Goal: Use online tool/utility: Use online tool/utility

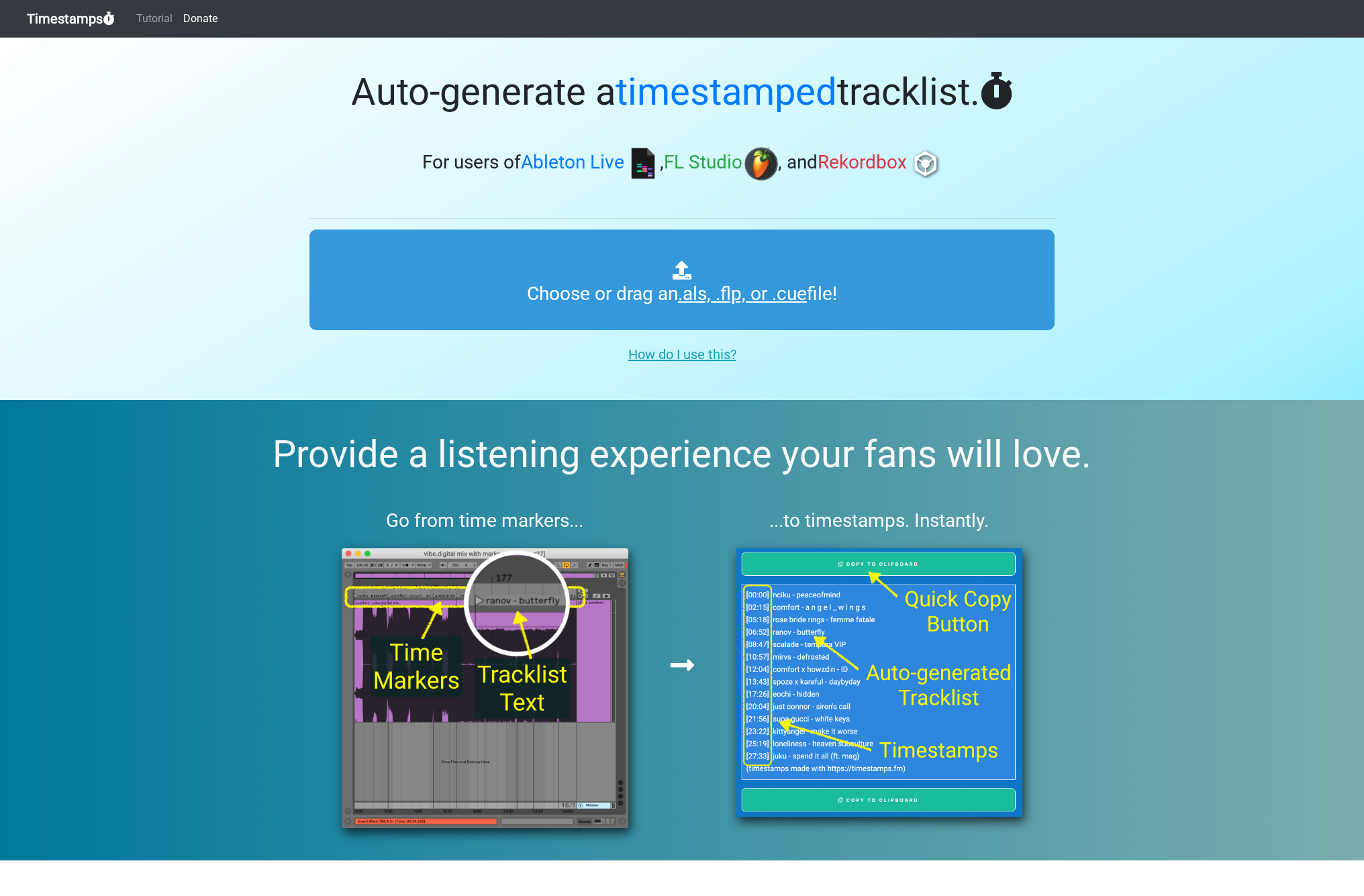
type input "C:\fakepath\KREAM Mix.als"
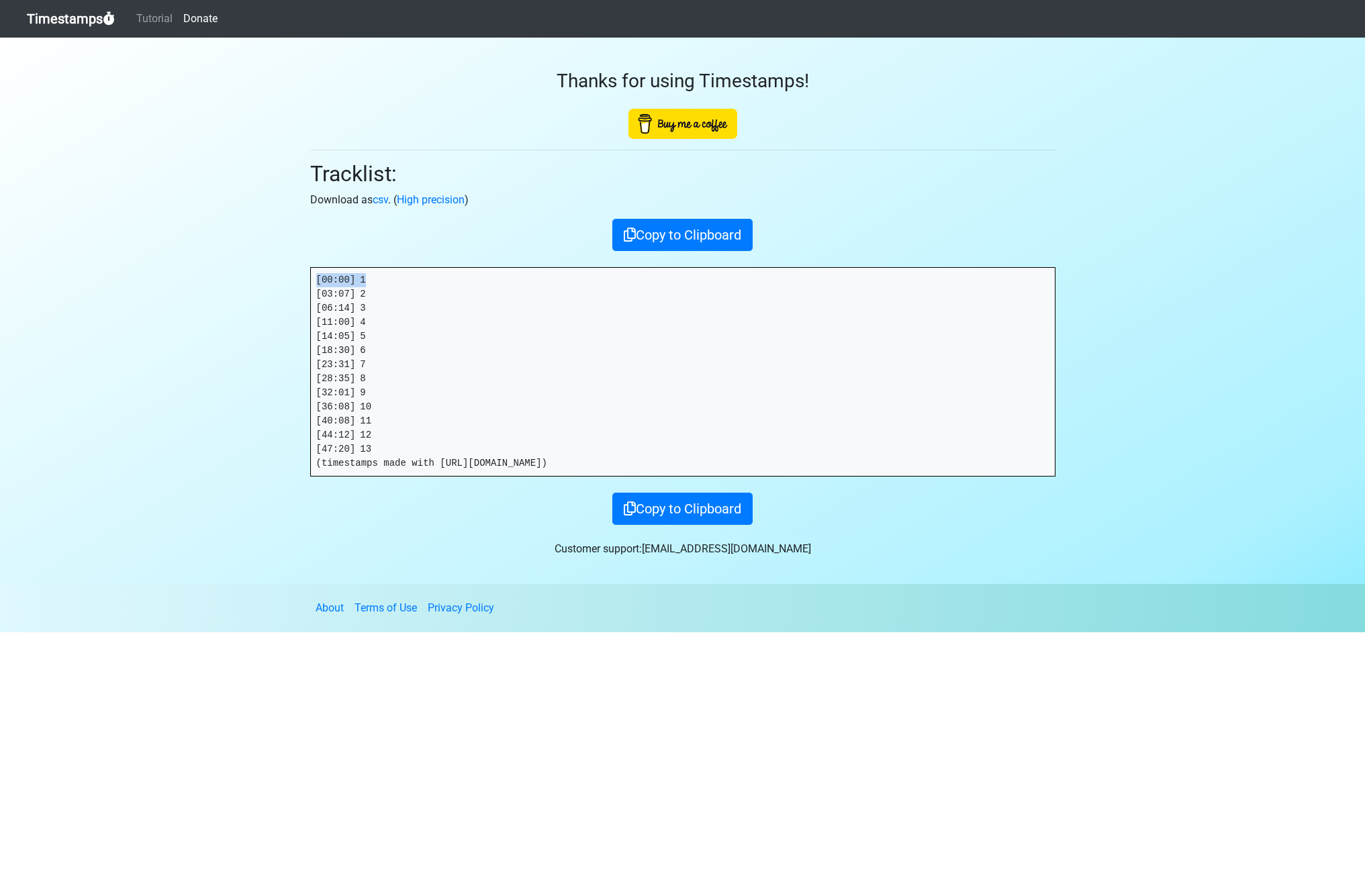
drag, startPoint x: 297, startPoint y: 280, endPoint x: 255, endPoint y: 280, distance: 42.0
click at [255, 280] on section "Thanks for using Timestamps! Tracklist: Download as csv . ( High precision ) Co…" at bounding box center [682, 310] width 1365 height 546
drag, startPoint x: 295, startPoint y: 292, endPoint x: 285, endPoint y: 292, distance: 10.0
click at [284, 292] on section "Thanks for using Timestamps! Tracklist: Download as csv . ( High precision ) Co…" at bounding box center [682, 310] width 1365 height 546
drag, startPoint x: 367, startPoint y: 307, endPoint x: 283, endPoint y: 306, distance: 84.0
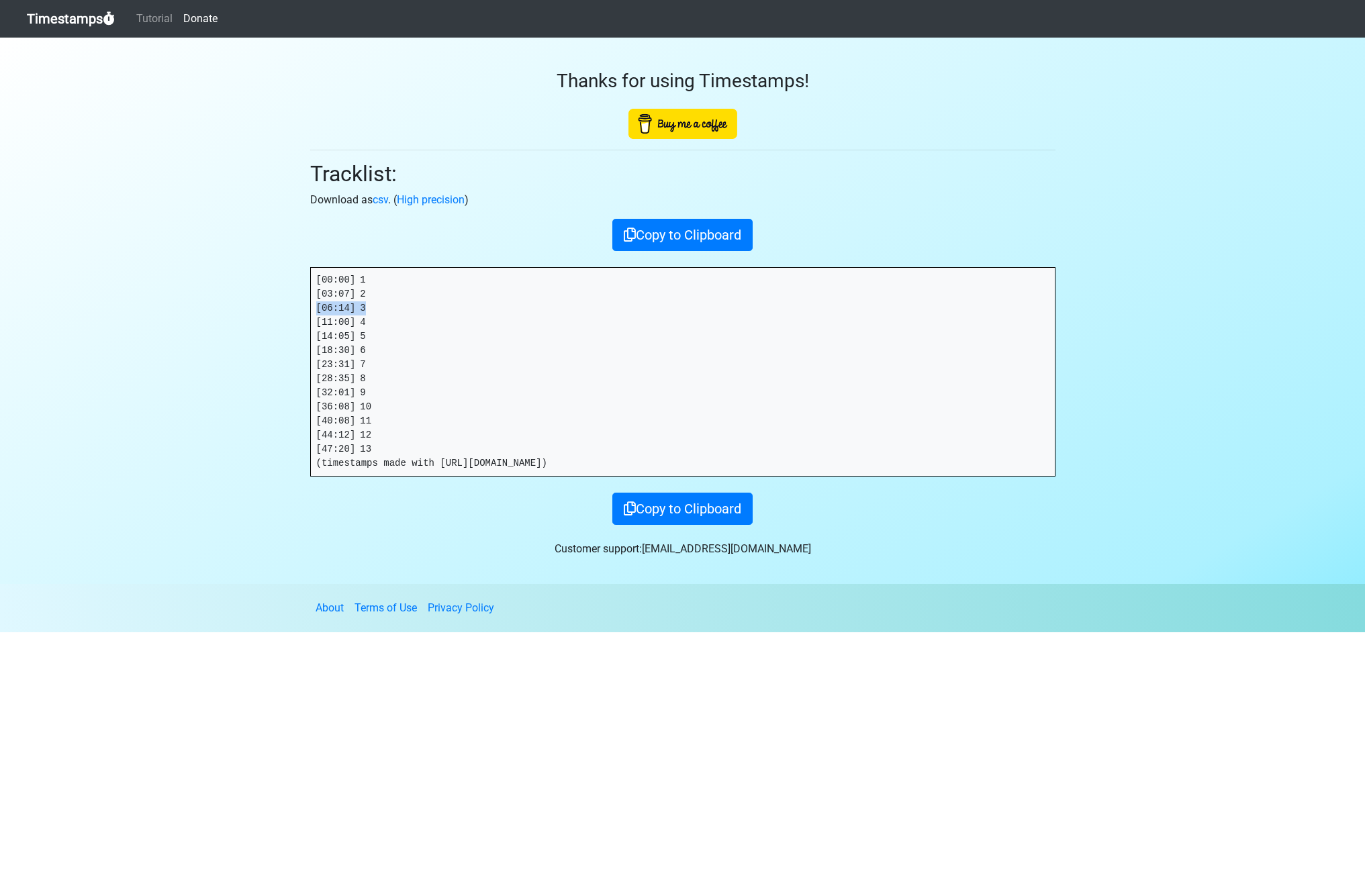
click at [283, 306] on section "Thanks for using Timestamps! Tracklist: Download as csv . ( High precision ) Co…" at bounding box center [682, 310] width 1365 height 546
drag, startPoint x: 366, startPoint y: 317, endPoint x: 296, endPoint y: 321, distance: 70.1
click at [294, 321] on section "Thanks for using Timestamps! Tracklist: Download as csv . ( High precision ) Co…" at bounding box center [682, 310] width 1365 height 546
copy pre "[11:00] 4"
drag, startPoint x: 359, startPoint y: 333, endPoint x: 331, endPoint y: 332, distance: 28.0
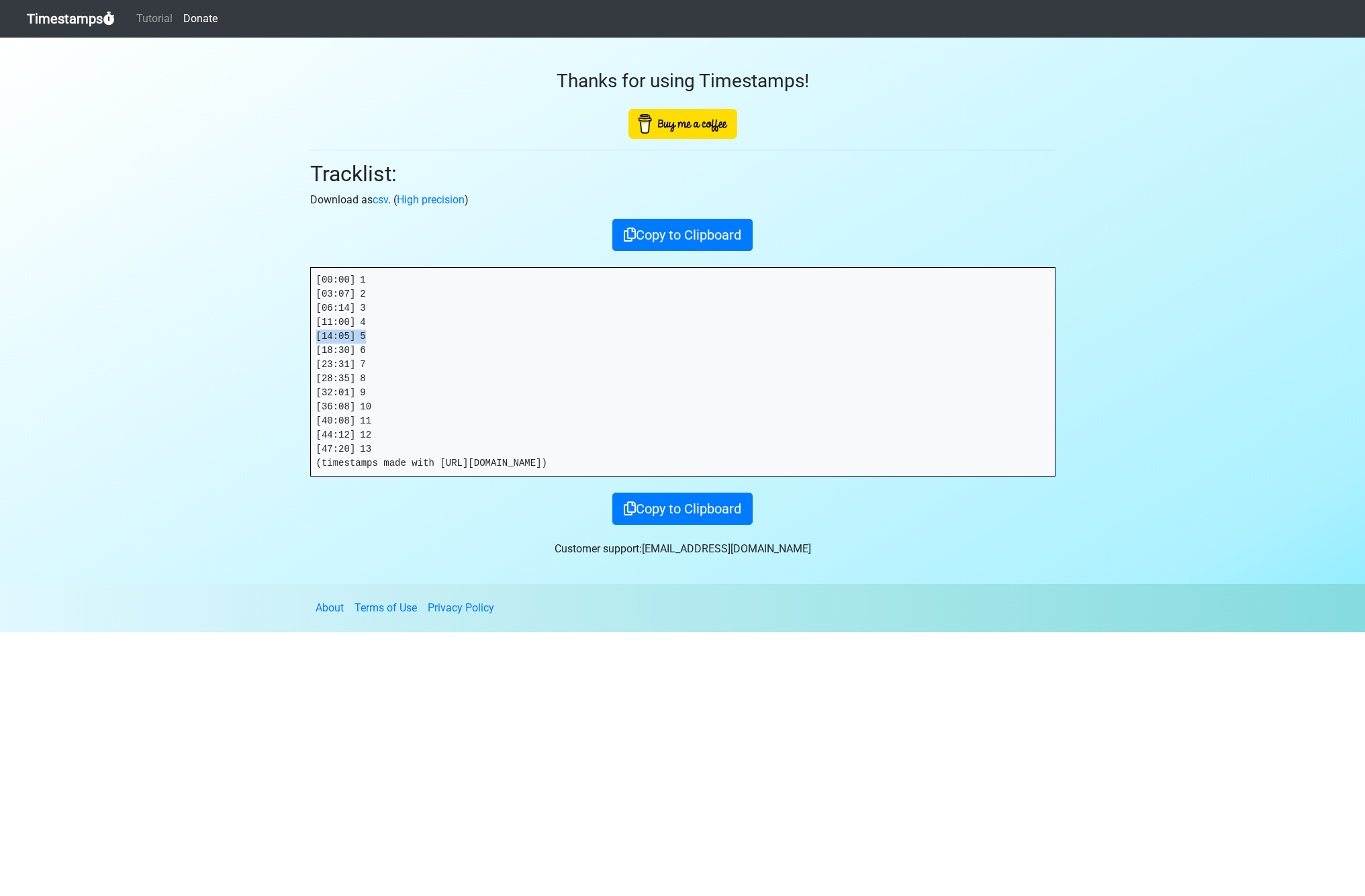
click at [294, 335] on section "Thanks for using Timestamps! Tracklist: Download as csv . ( High precision ) Co…" at bounding box center [682, 310] width 1365 height 546
copy pre "[14:05] 5"
drag, startPoint x: 372, startPoint y: 348, endPoint x: 306, endPoint y: 349, distance: 66.0
click at [305, 349] on div "Thanks for using Timestamps! Tracklist: Download as csv . ( High precision ) Co…" at bounding box center [682, 281] width 765 height 487
copy pre "[18:30] 6"
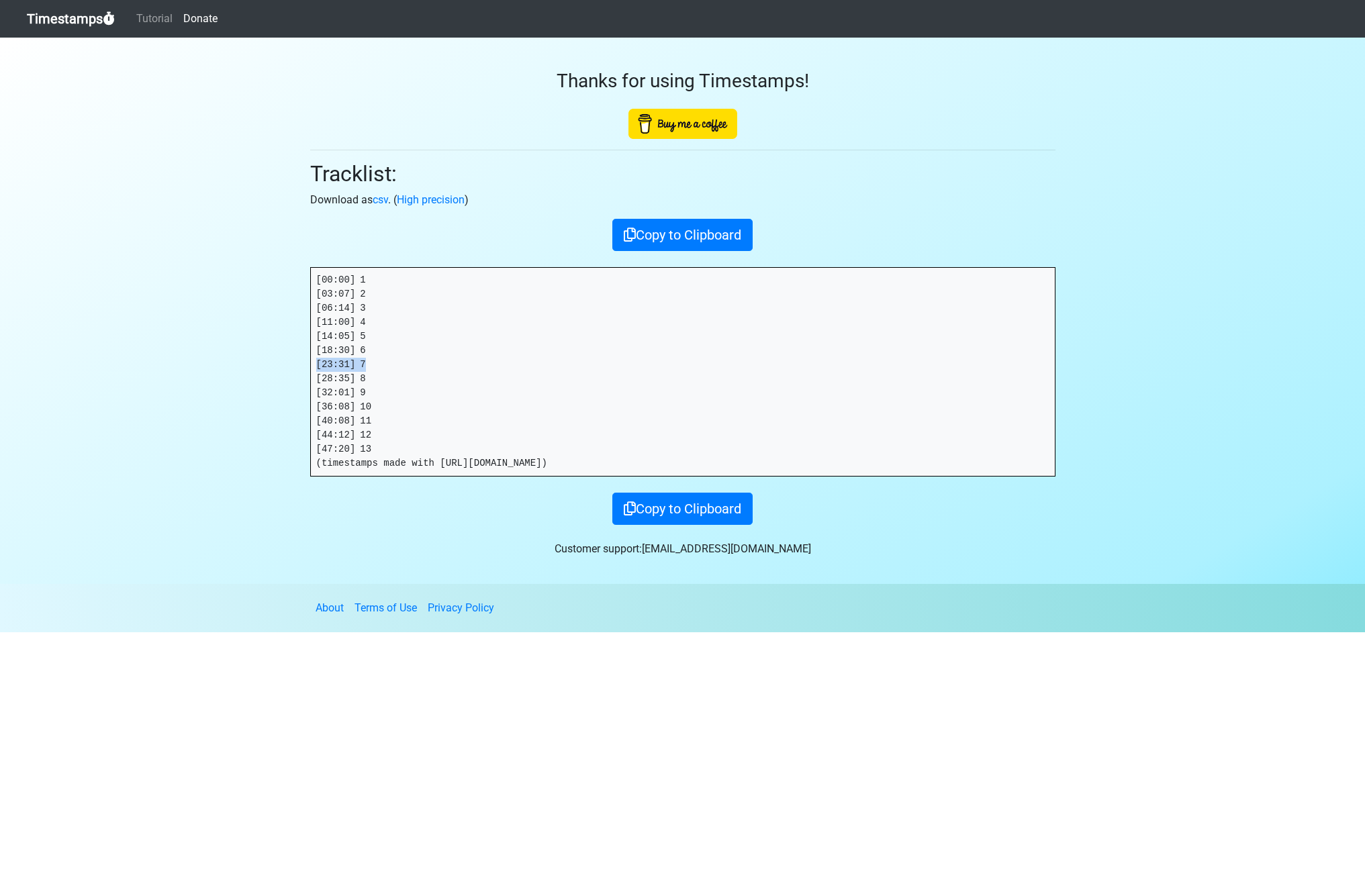
drag, startPoint x: 330, startPoint y: 364, endPoint x: 271, endPoint y: 364, distance: 59.0
click at [271, 364] on section "Thanks for using Timestamps! Tracklist: Download as csv . ( High precision ) Co…" at bounding box center [682, 310] width 1365 height 546
copy pre "[23:31] 7"
click at [292, 379] on section "Thanks for using Timestamps! Tracklist: Download as csv . ( High precision ) Co…" at bounding box center [682, 310] width 1365 height 546
copy pre "[28:35] 8"
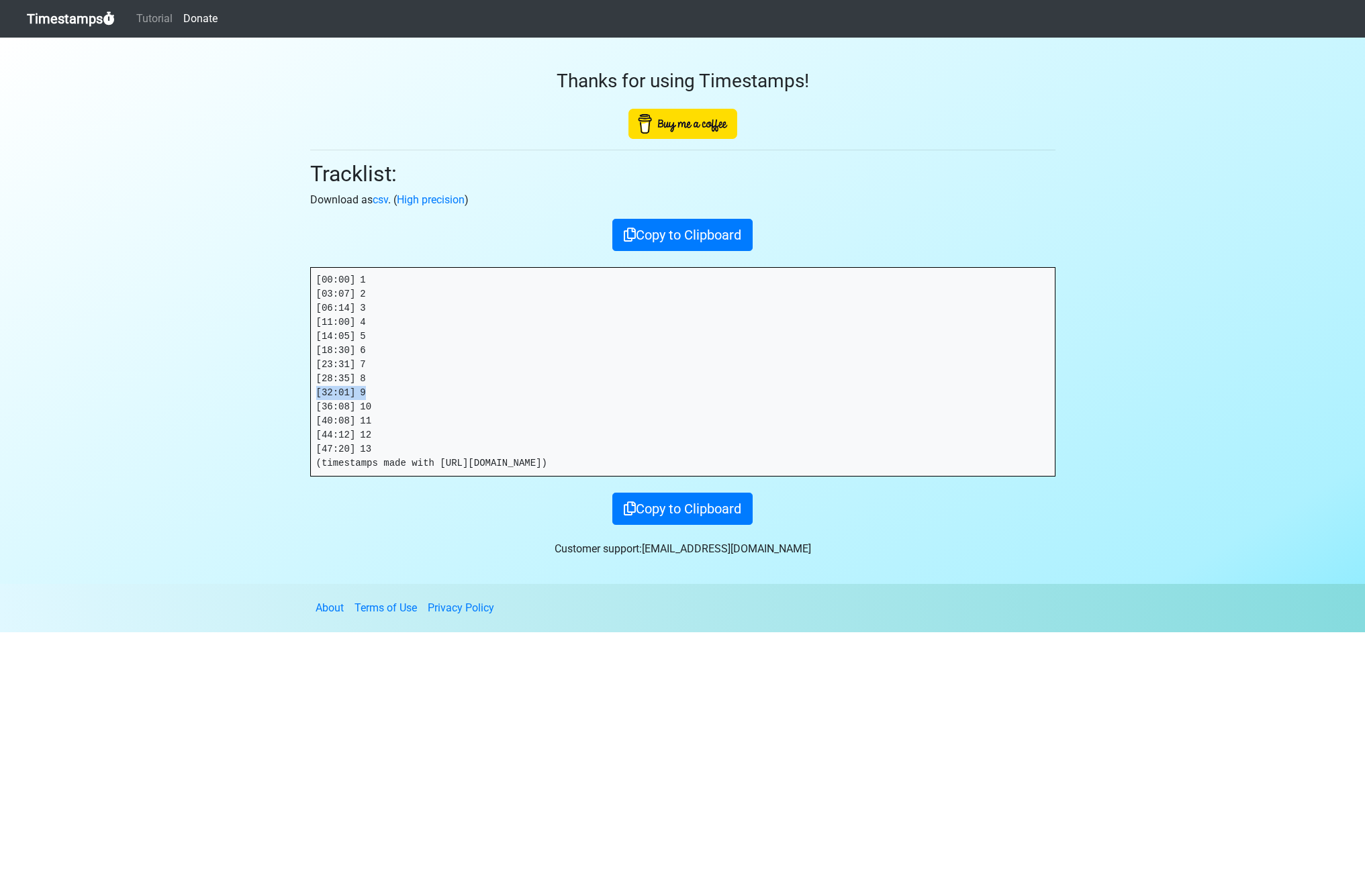
drag, startPoint x: 363, startPoint y: 390, endPoint x: 287, endPoint y: 392, distance: 76.0
click at [287, 392] on section "Thanks for using Timestamps! Tracklist: Download as csv . ( High precision ) Co…" at bounding box center [682, 310] width 1365 height 546
copy pre "[32:01] 9"
drag, startPoint x: 358, startPoint y: 406, endPoint x: 262, endPoint y: 402, distance: 96.1
click at [262, 402] on section "Thanks for using Timestamps! Tracklist: Download as csv . ( High precision ) Co…" at bounding box center [682, 310] width 1365 height 546
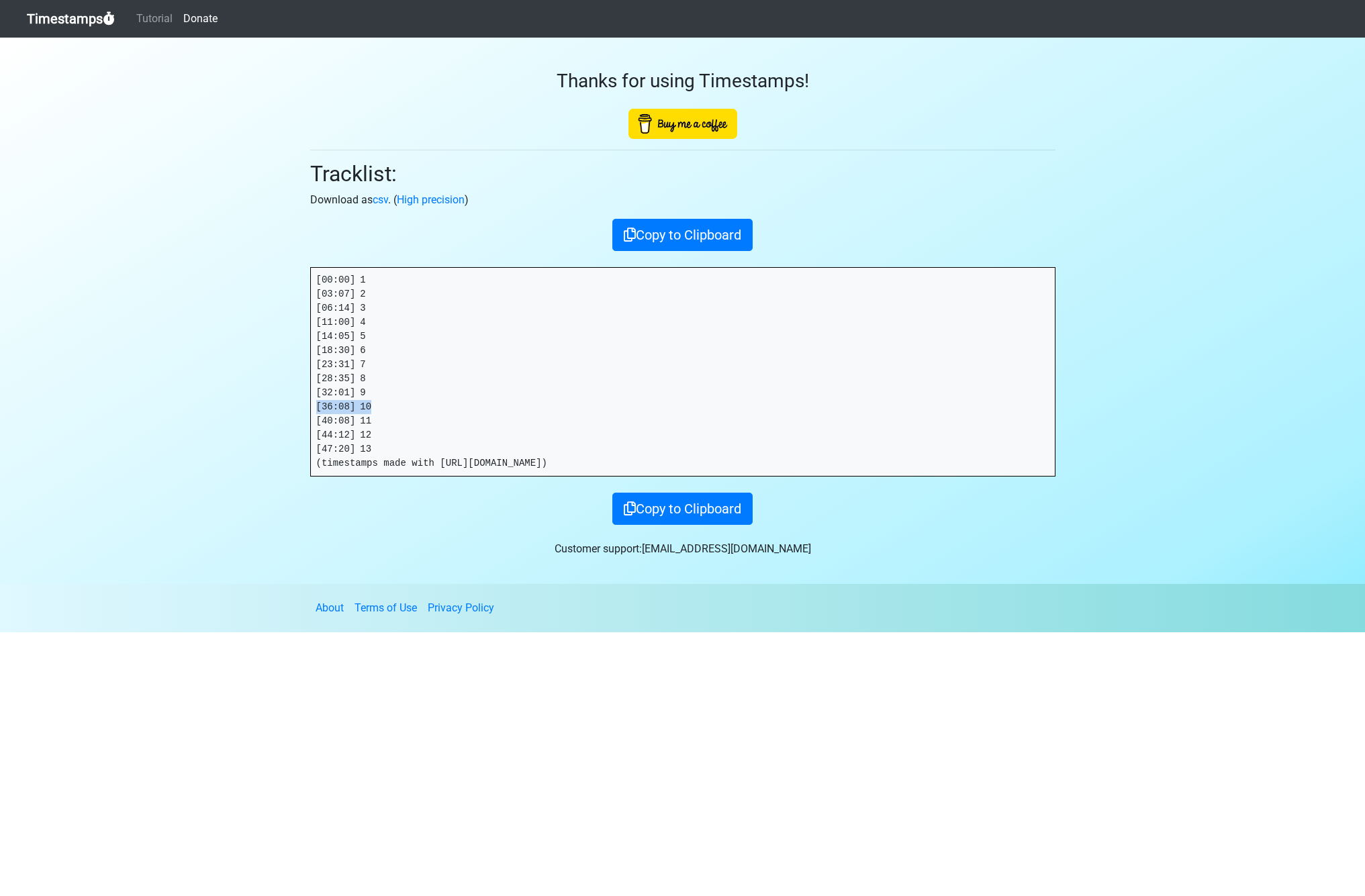
copy pre "[36:08] 10"
drag, startPoint x: 296, startPoint y: 419, endPoint x: 275, endPoint y: 420, distance: 21.0
click at [275, 420] on section "Thanks for using Timestamps! Tracklist: Download as csv . ( High precision ) Co…" at bounding box center [682, 310] width 1365 height 546
copy pre "[40:08] 11"
click at [287, 434] on section "Thanks for using Timestamps! Tracklist: Download as csv . ( High precision ) Co…" at bounding box center [682, 310] width 1365 height 546
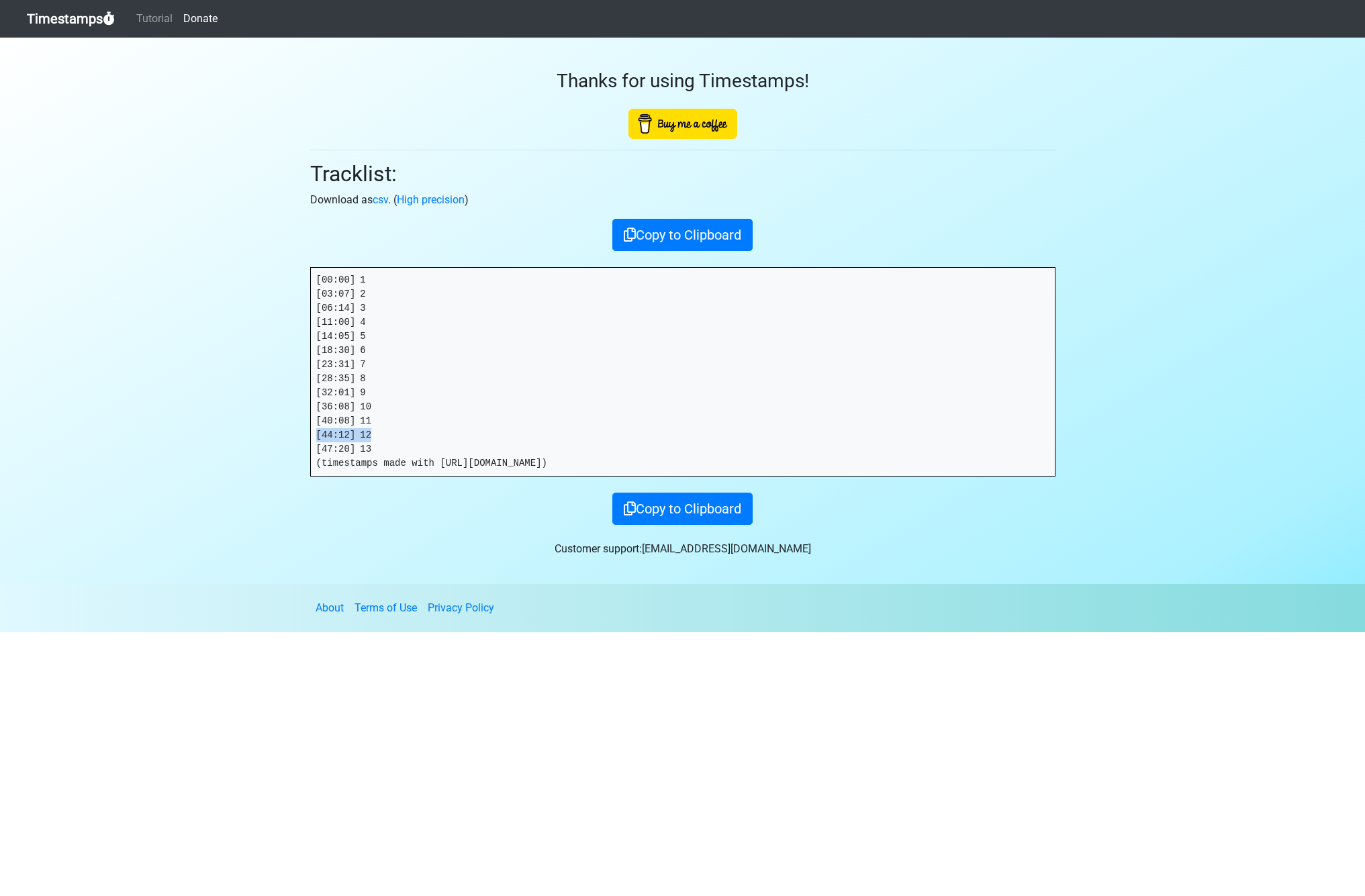
copy pre "[44:12] 12"
drag, startPoint x: 349, startPoint y: 448, endPoint x: 280, endPoint y: 450, distance: 69.0
click at [280, 450] on section "Thanks for using Timestamps! Tracklist: Download as csv . ( High precision ) Co…" at bounding box center [682, 310] width 1365 height 546
copy pre "[47:20] 13"
